Goal: Check status: Check status

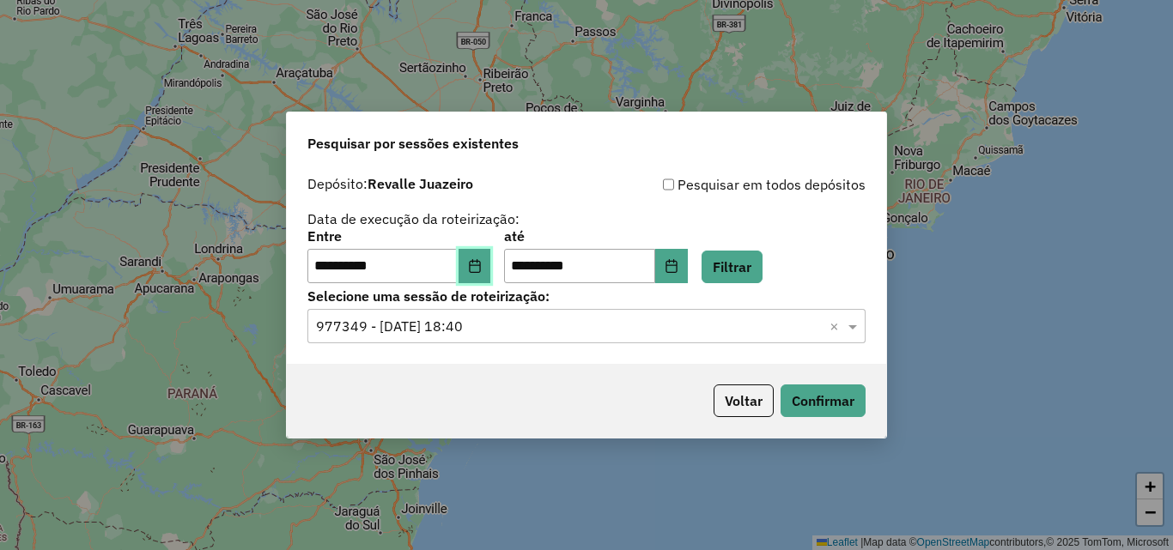
click at [482, 264] on icon "Choose Date" at bounding box center [475, 266] width 14 height 14
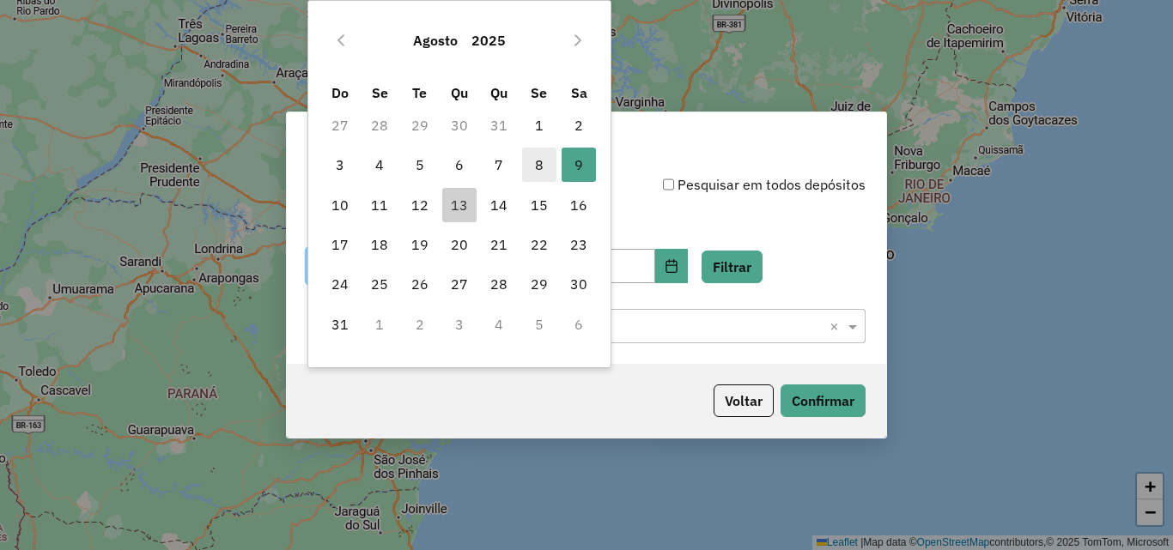
click at [545, 168] on span "8" at bounding box center [539, 165] width 34 height 34
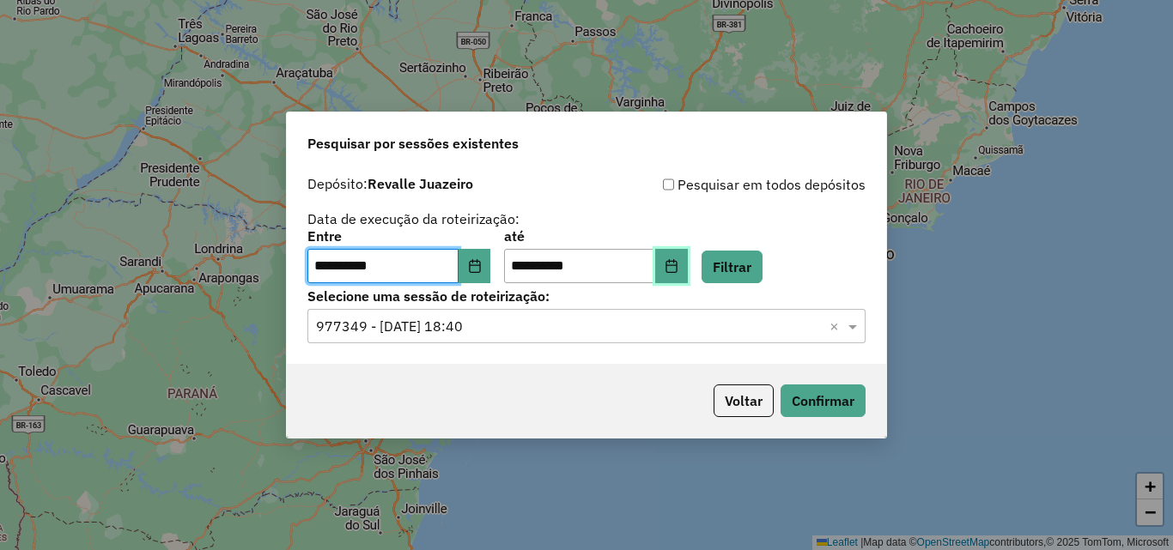
click at [678, 271] on icon "Choose Date" at bounding box center [671, 266] width 14 height 14
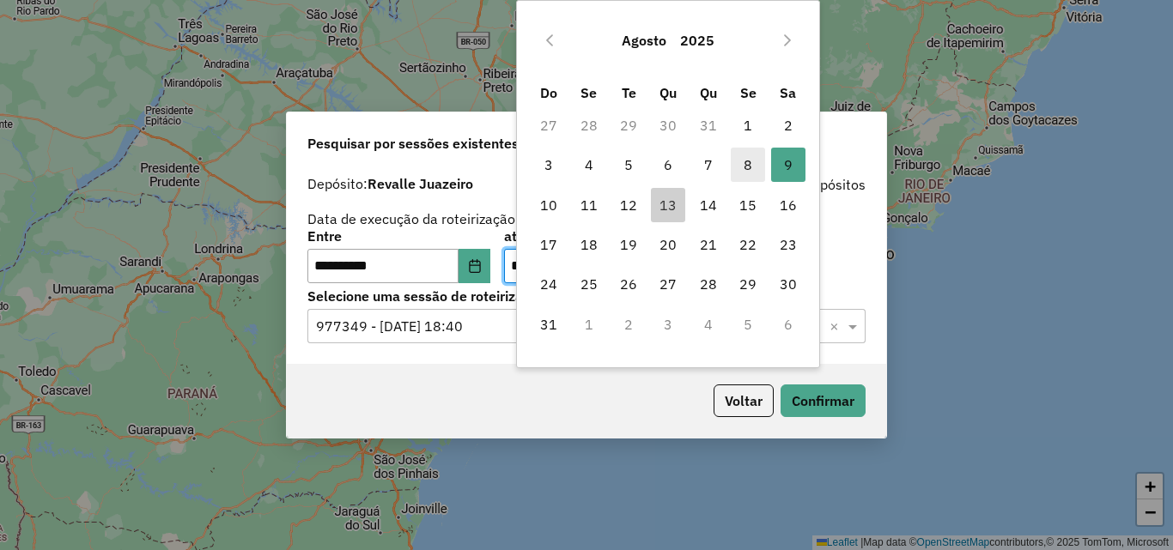
click at [738, 164] on span "8" at bounding box center [748, 165] width 34 height 34
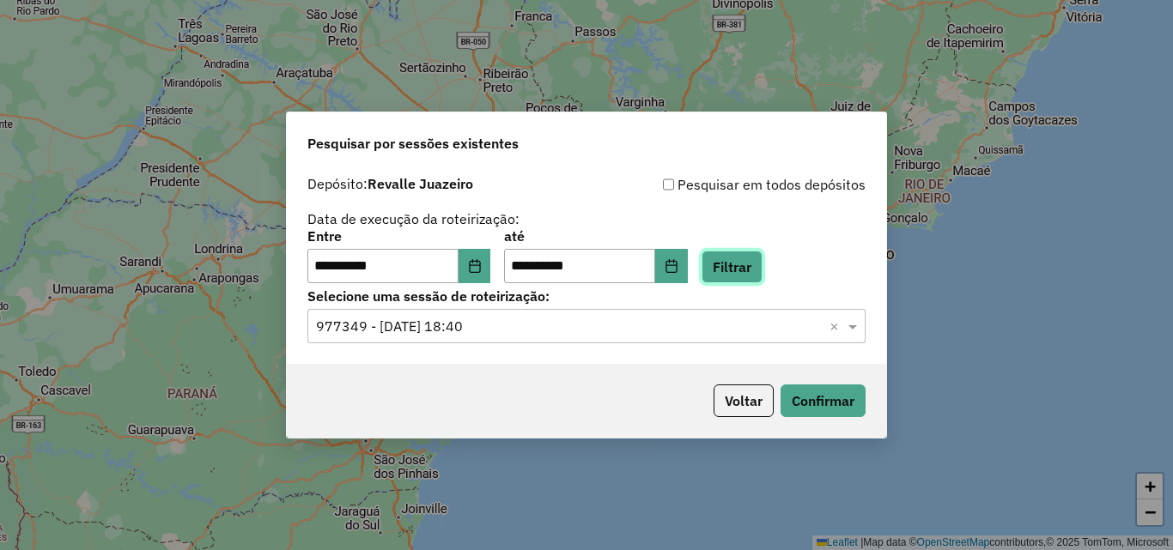
click at [749, 258] on button "Filtrar" at bounding box center [731, 267] width 61 height 33
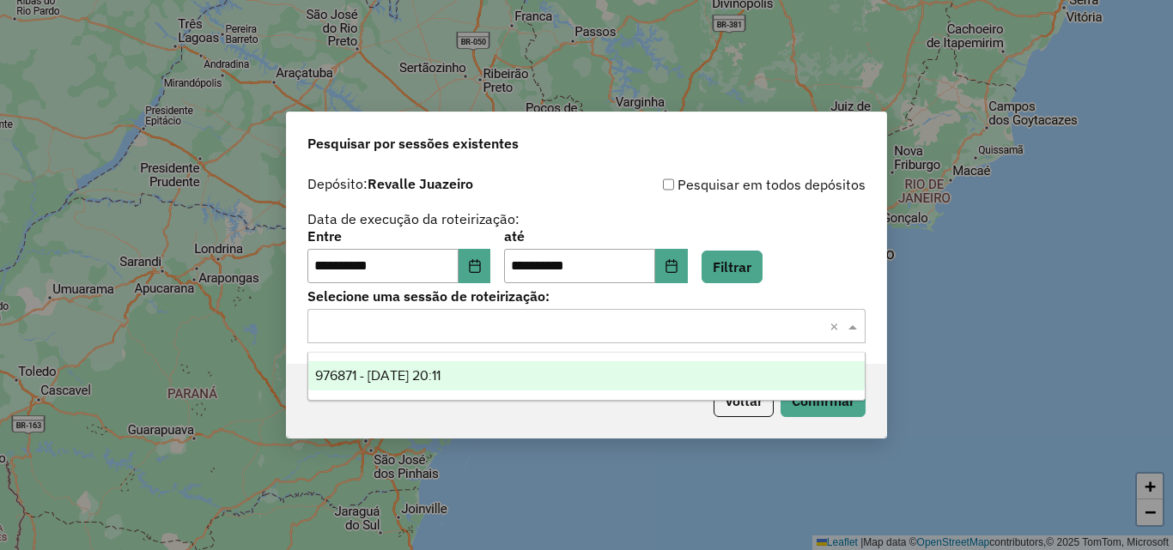
click at [595, 335] on input "text" at bounding box center [569, 327] width 507 height 21
click at [553, 366] on div "976871 - 08/08/2025 20:11" at bounding box center [586, 375] width 556 height 29
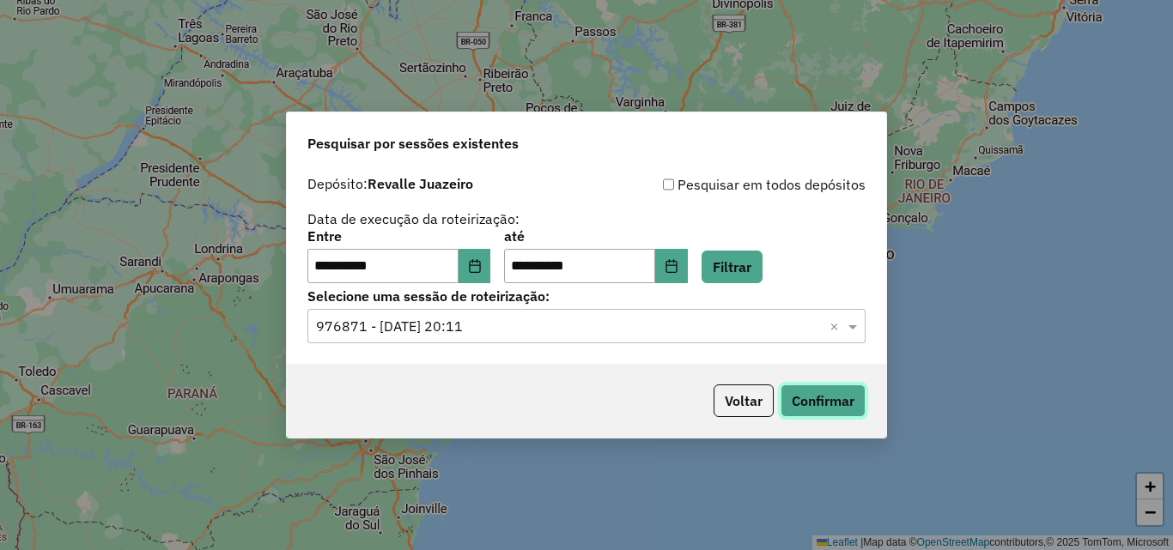
click at [820, 386] on button "Confirmar" at bounding box center [822, 401] width 85 height 33
click at [482, 266] on icon "Choose Date" at bounding box center [475, 266] width 14 height 14
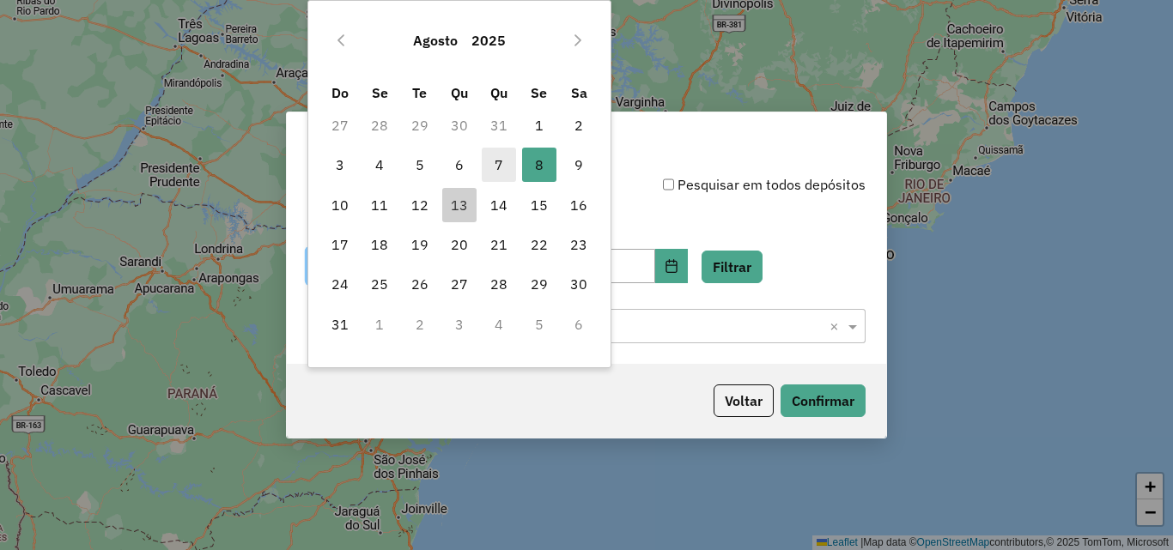
click at [501, 152] on span "7" at bounding box center [499, 165] width 34 height 34
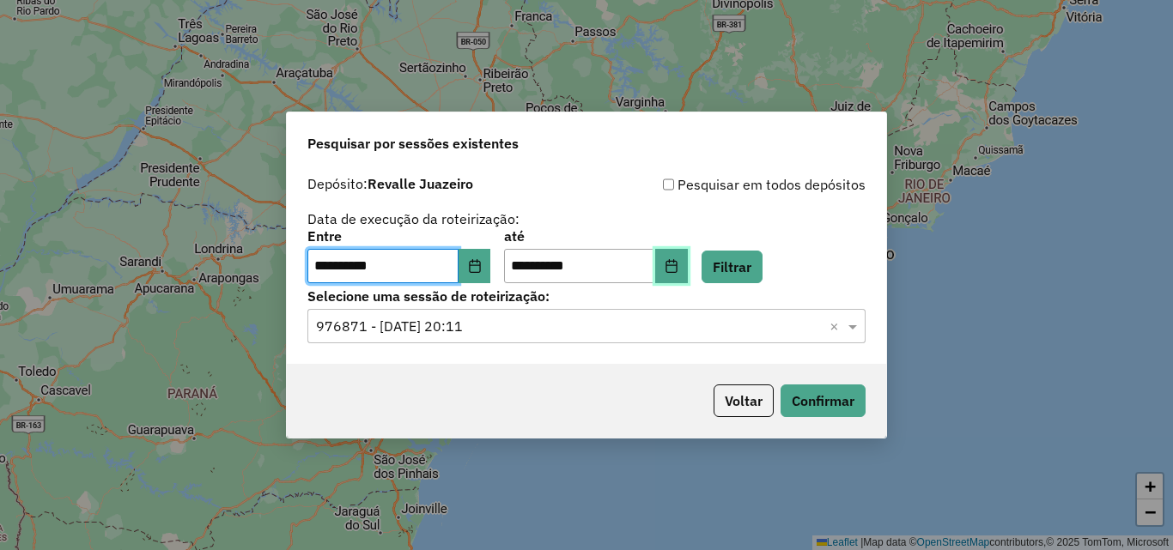
click at [683, 256] on button "Choose Date" at bounding box center [671, 266] width 33 height 34
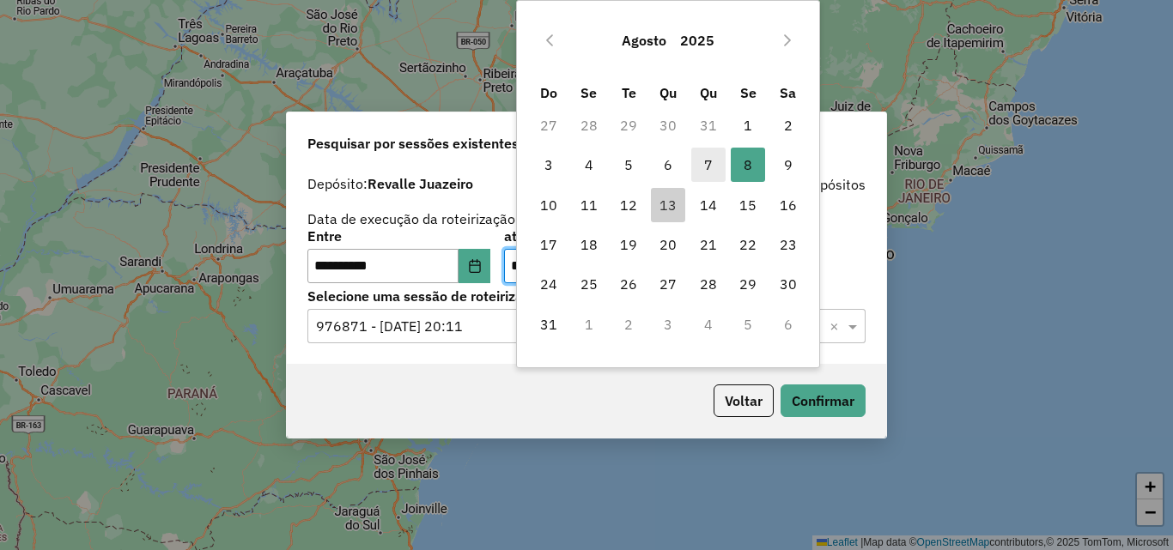
click at [713, 159] on span "7" at bounding box center [708, 165] width 34 height 34
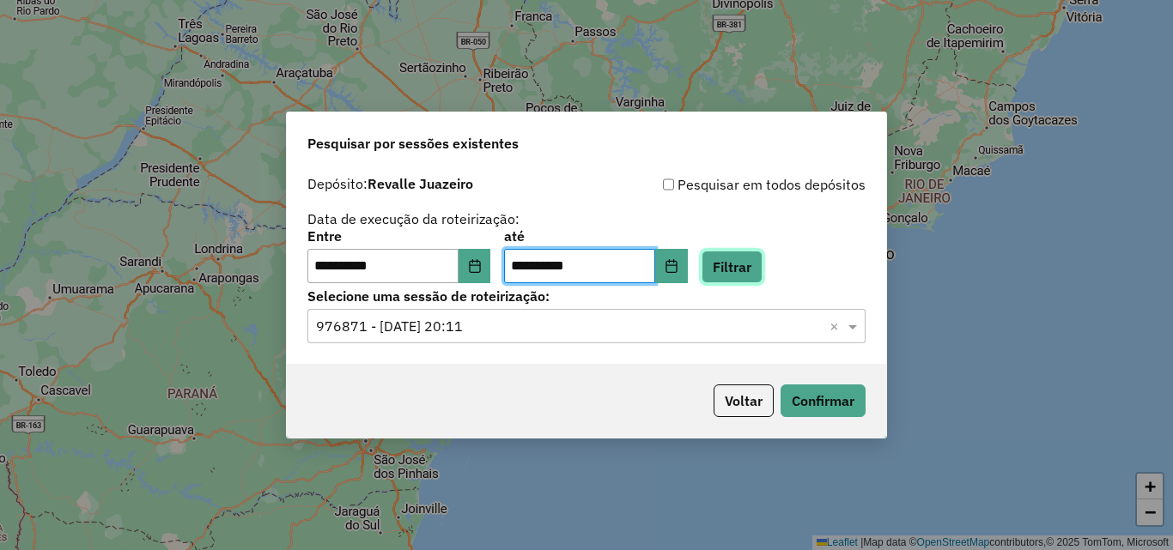
click at [735, 267] on button "Filtrar" at bounding box center [731, 267] width 61 height 33
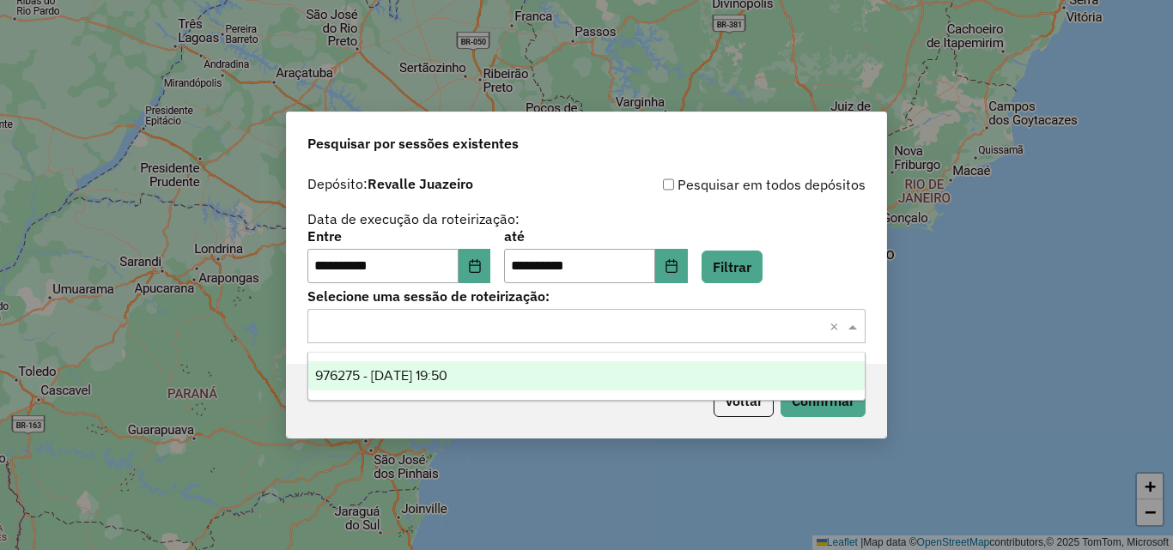
click at [676, 319] on input "text" at bounding box center [569, 327] width 507 height 21
click at [519, 367] on div "976275 - 07/08/2025 19:50" at bounding box center [586, 375] width 556 height 29
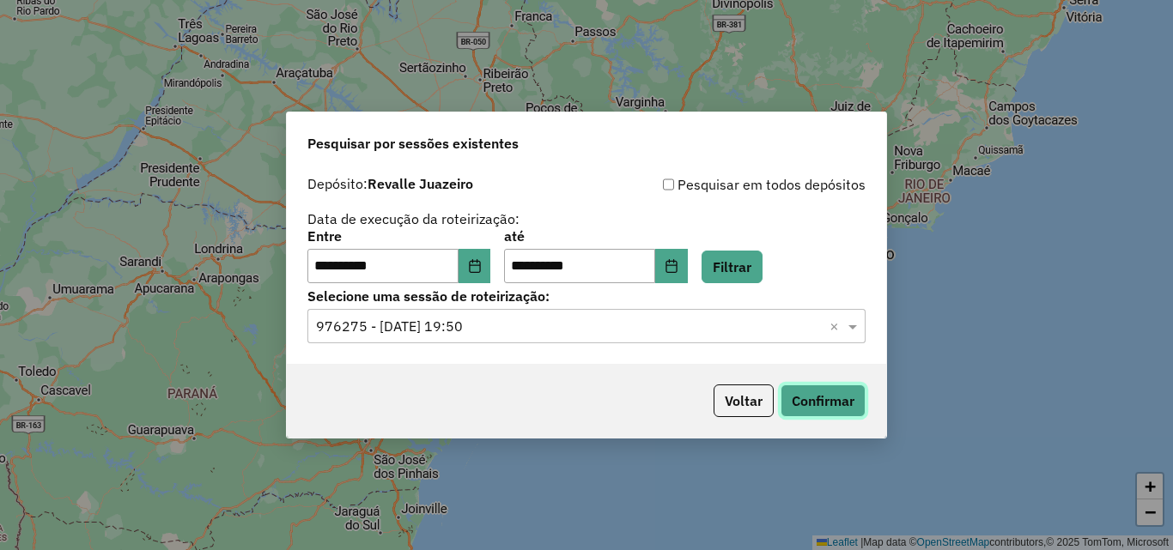
click at [801, 396] on button "Confirmar" at bounding box center [822, 401] width 85 height 33
click at [961, 93] on div "**********" at bounding box center [586, 275] width 1173 height 550
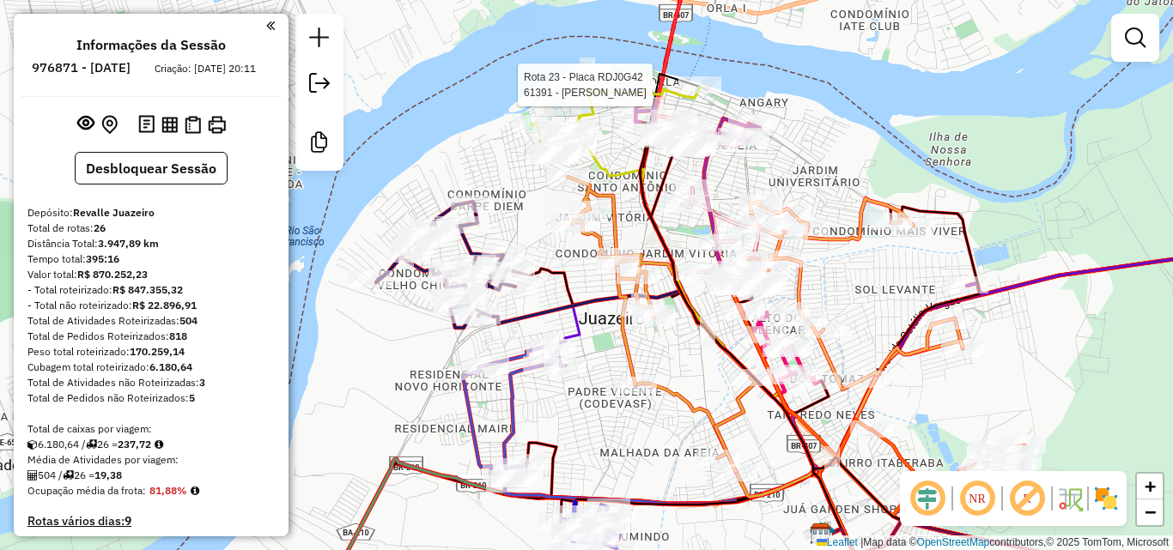
drag, startPoint x: 480, startPoint y: 209, endPoint x: 511, endPoint y: 209, distance: 30.9
click at [511, 209] on div "Rota 23 - Placa RDJ0G42 61391 - TARQUINO TASSO SANTA Janela de atendimento Grad…" at bounding box center [586, 275] width 1173 height 550
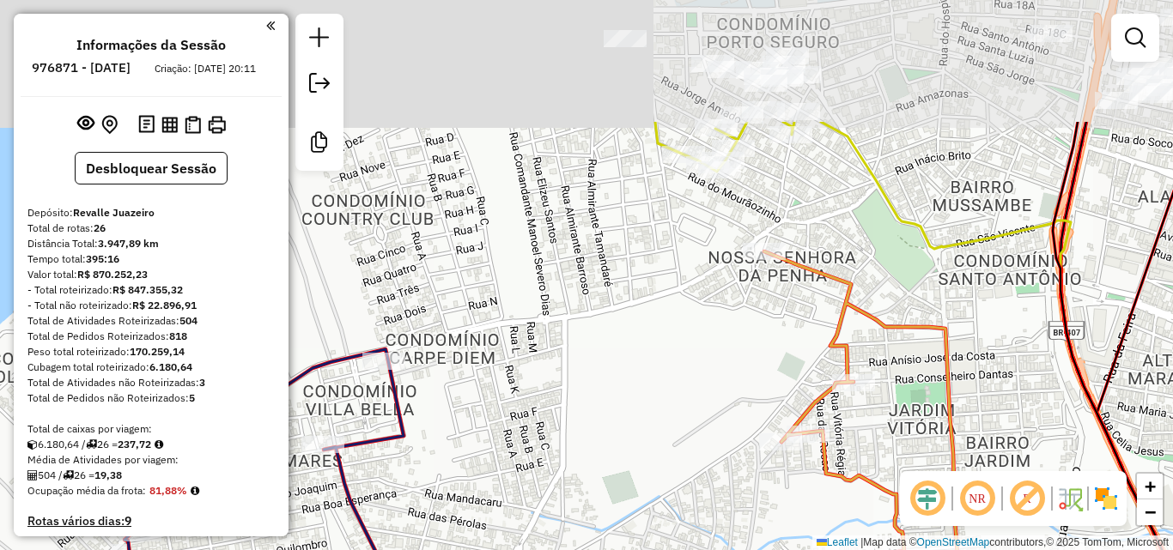
drag, startPoint x: 544, startPoint y: 168, endPoint x: 567, endPoint y: 350, distance: 183.5
click at [567, 350] on div "Rota 23 - Placa RDJ0G42 61391 - TARQUINO TASSO SANTA Janela de atendimento Grad…" at bounding box center [586, 275] width 1173 height 550
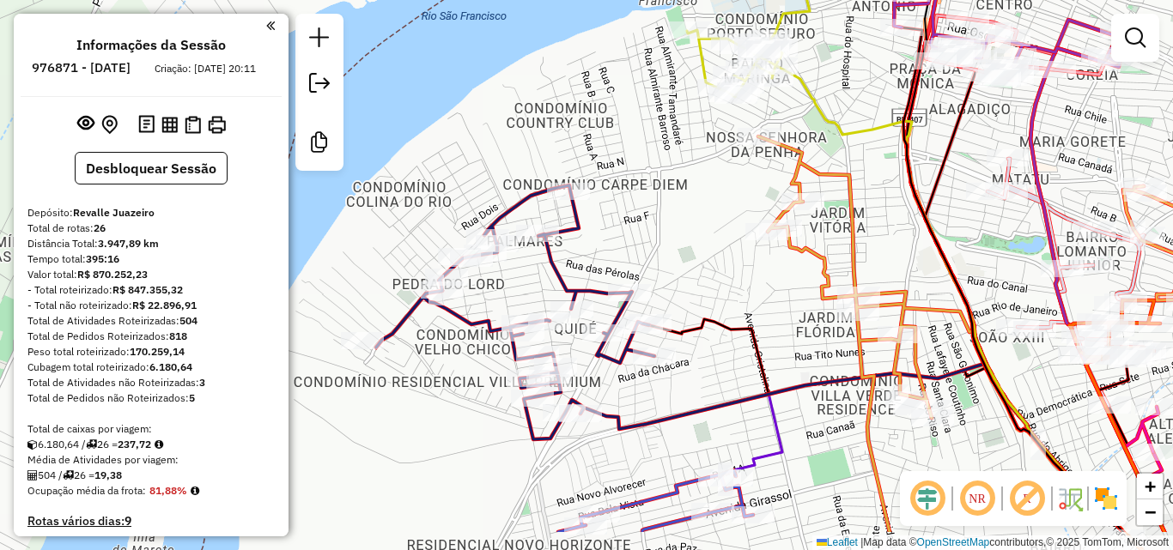
drag, startPoint x: 452, startPoint y: 339, endPoint x: 531, endPoint y: 266, distance: 108.2
click at [531, 266] on div "Rota 23 - Placa RDJ0G42 61391 - TARQUINO TASSO SANTA Janela de atendimento Grad…" at bounding box center [586, 275] width 1173 height 550
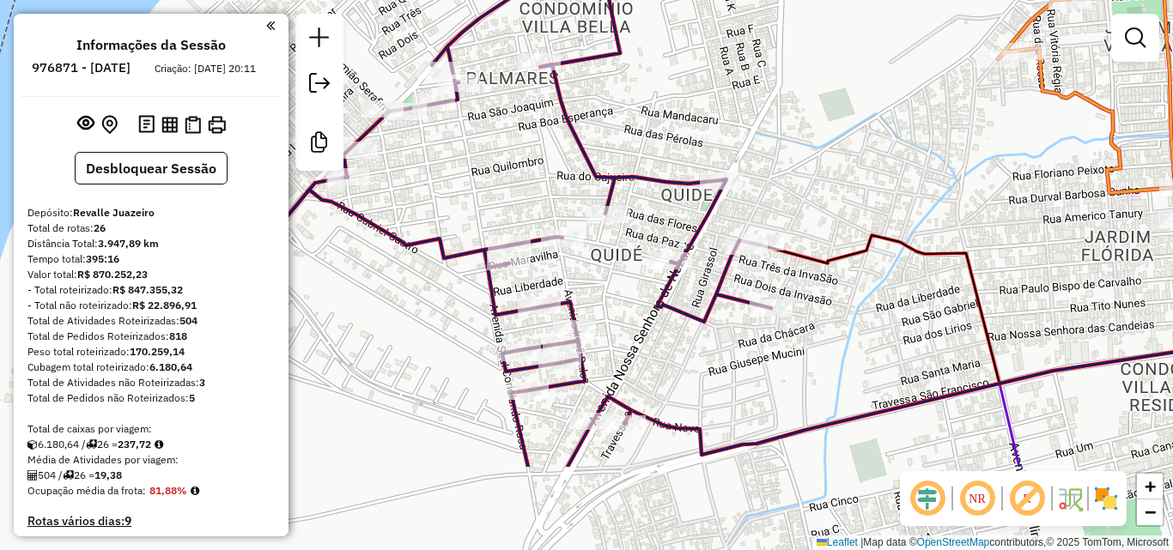
drag, startPoint x: 614, startPoint y: 269, endPoint x: 610, endPoint y: 130, distance: 138.3
click at [610, 130] on div "Rota 23 - Placa RDJ0G42 61391 - TARQUINO TASSO SANTA Janela de atendimento Grad…" at bounding box center [586, 275] width 1173 height 550
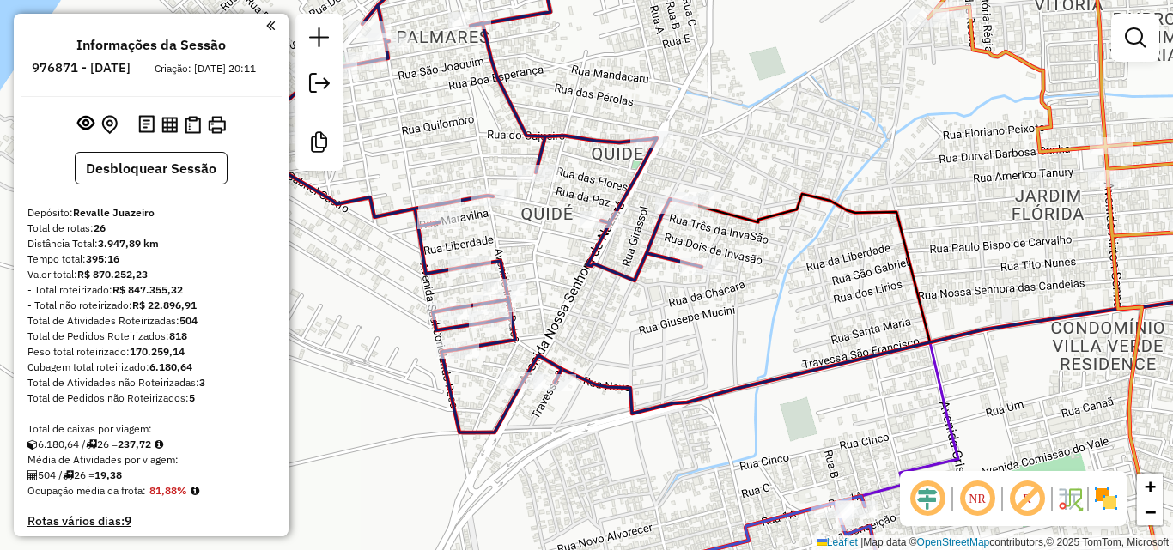
drag, startPoint x: 816, startPoint y: 231, endPoint x: 755, endPoint y: 190, distance: 73.6
click at [755, 190] on div "Rota 23 - Placa RDJ0G42 61391 - TARQUINO TASSO SANTA Janela de atendimento Grad…" at bounding box center [586, 275] width 1173 height 550
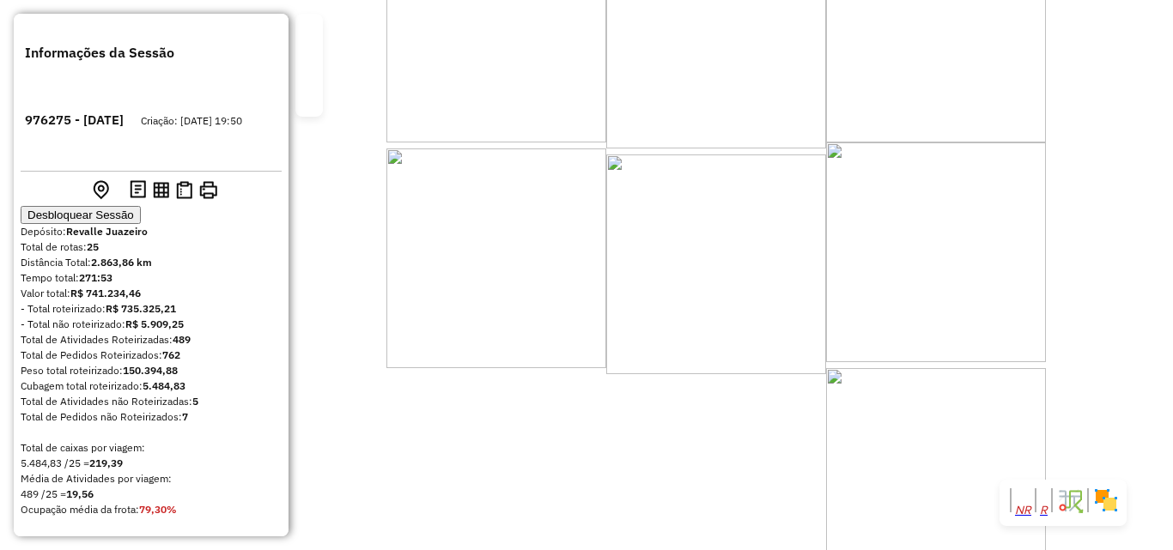
drag, startPoint x: 582, startPoint y: 249, endPoint x: 563, endPoint y: 130, distance: 120.8
click at [563, 130] on div "Janela de atendimento Grade de atendimento Capacidade Transportadoras Veículos …" at bounding box center [586, 275] width 1173 height 550
drag, startPoint x: 606, startPoint y: 252, endPoint x: 543, endPoint y: 164, distance: 108.9
click at [543, 164] on div "Rota 19 - Placa PKL6654 63814 - [PERSON_NAME] de atendimento Grade de atendimen…" at bounding box center [586, 275] width 1173 height 550
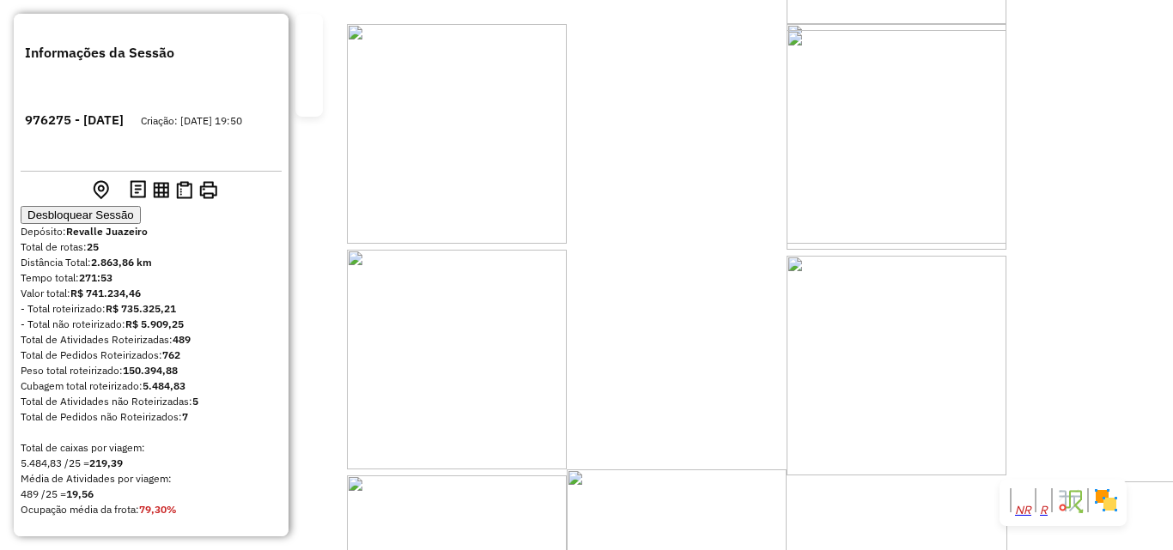
click at [543, 164] on div "Rota 19 - Placa PKL6654 63814 - [PERSON_NAME] de atendimento Grade de atendimen…" at bounding box center [586, 275] width 1173 height 550
drag, startPoint x: 534, startPoint y: 221, endPoint x: 665, endPoint y: 190, distance: 135.1
click at [653, 206] on div "Janela de atendimento Grade de atendimento Capacidade Transportadoras Veículos …" at bounding box center [586, 275] width 1173 height 550
drag, startPoint x: 665, startPoint y: 190, endPoint x: 675, endPoint y: 156, distance: 34.8
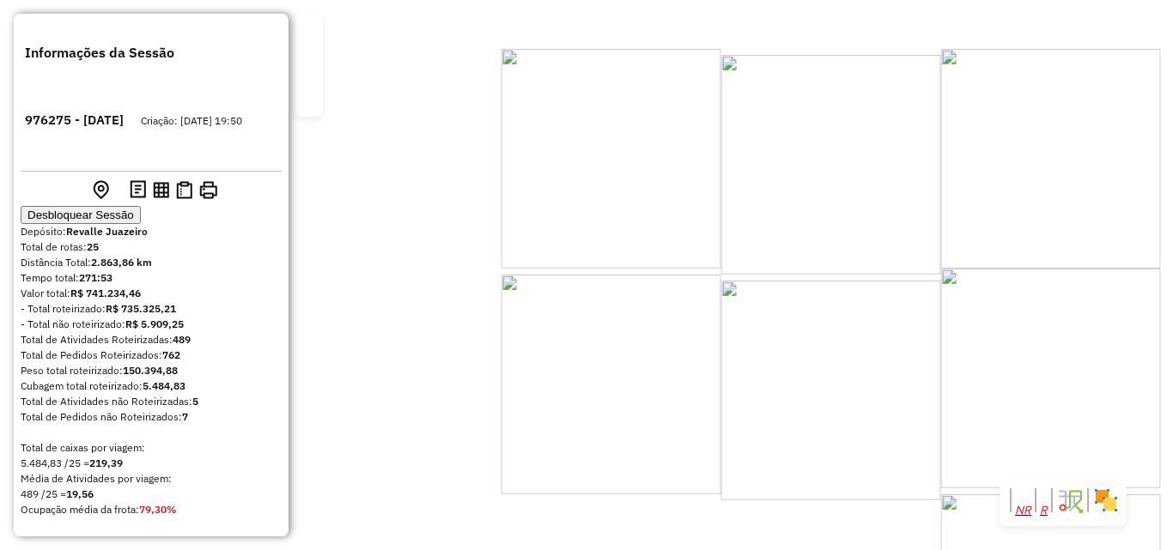
click at [675, 156] on div "Janela de atendimento Grade de atendimento Capacidade Transportadoras Veículos …" at bounding box center [586, 275] width 1173 height 550
drag, startPoint x: 580, startPoint y: 297, endPoint x: 577, endPoint y: 195, distance: 102.2
click at [577, 195] on div "Janela de atendimento Grade de atendimento Capacidade Transportadoras Veículos …" at bounding box center [586, 275] width 1173 height 550
click at [579, 196] on div "Janela de atendimento Grade de atendimento Capacidade Transportadoras Veículos …" at bounding box center [586, 275] width 1173 height 550
drag, startPoint x: 583, startPoint y: 197, endPoint x: 572, endPoint y: 165, distance: 33.7
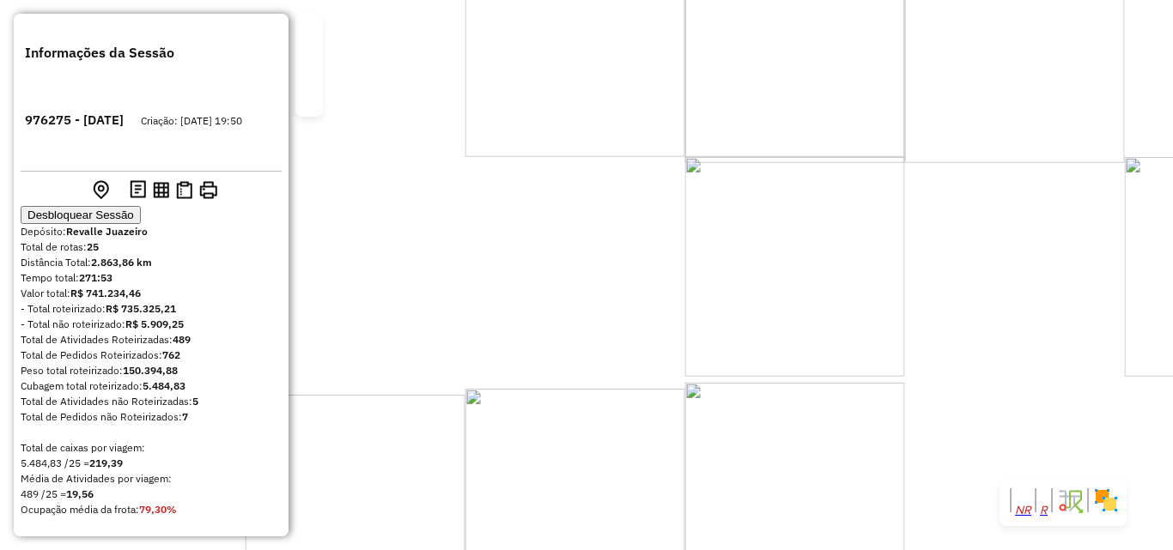
click at [572, 165] on div "Janela de atendimento Grade de atendimento Capacidade Transportadoras Veículos …" at bounding box center [586, 275] width 1173 height 550
drag, startPoint x: 560, startPoint y: 200, endPoint x: 623, endPoint y: 129, distance: 95.5
click at [623, 129] on div "Rota 14 - Placa RCP2C35 50635 - EXPEDITO BELIZARIO F Janela de atendimento Grad…" at bounding box center [586, 275] width 1173 height 550
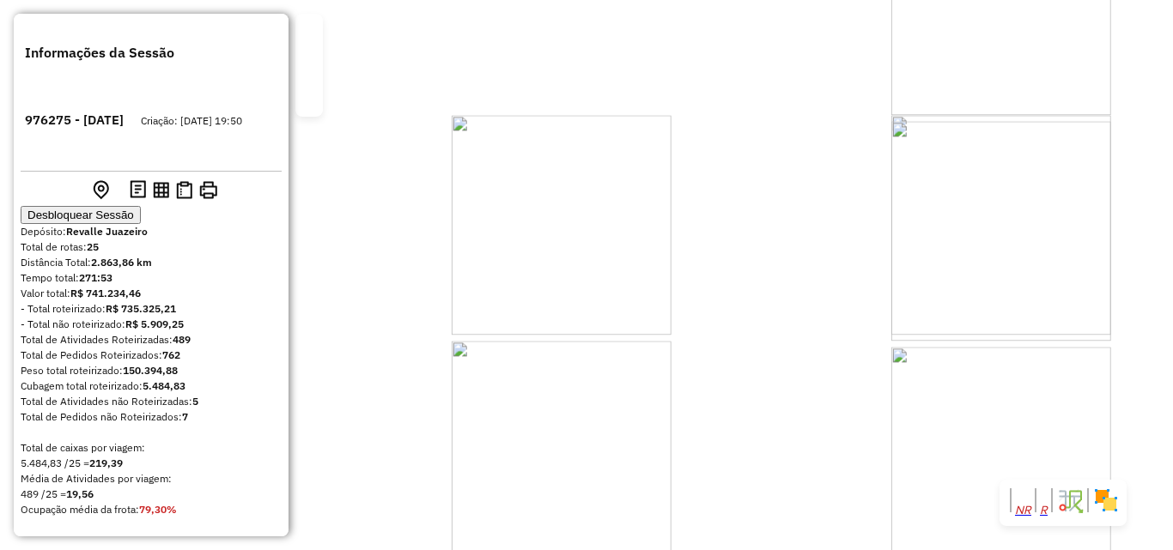
select select "**********"
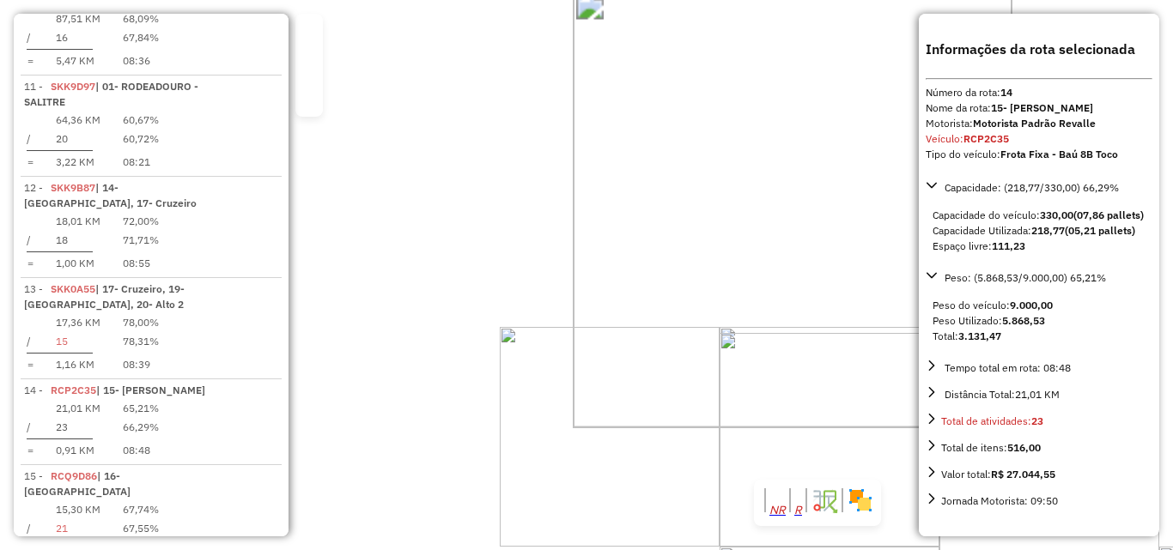
scroll to position [1878, 0]
